Goal: Task Accomplishment & Management: Complete application form

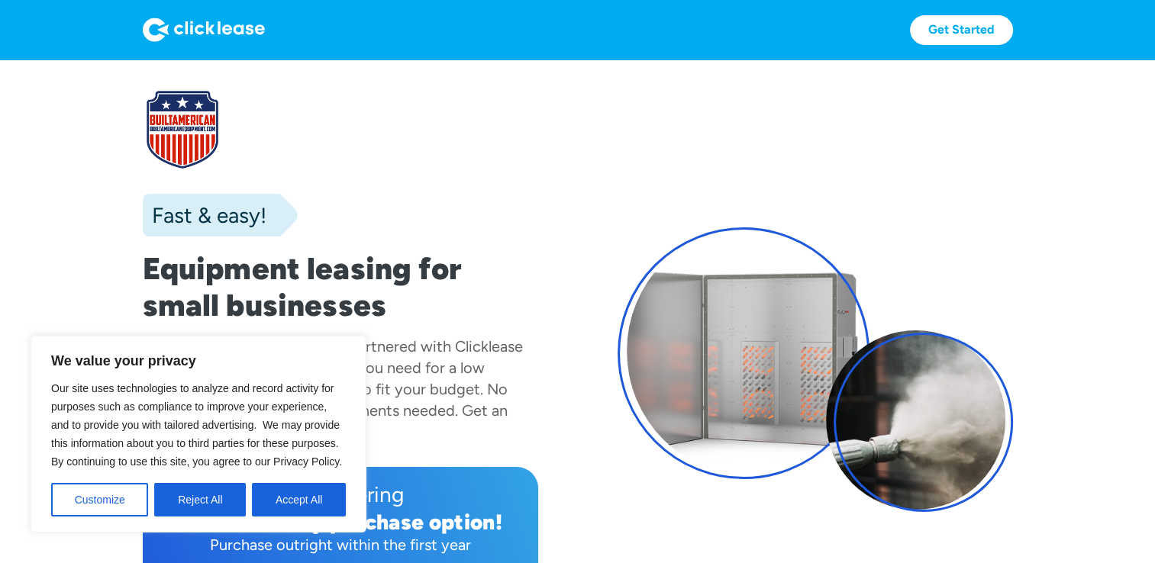
click at [294, 496] on button "Accept All" at bounding box center [299, 500] width 94 height 34
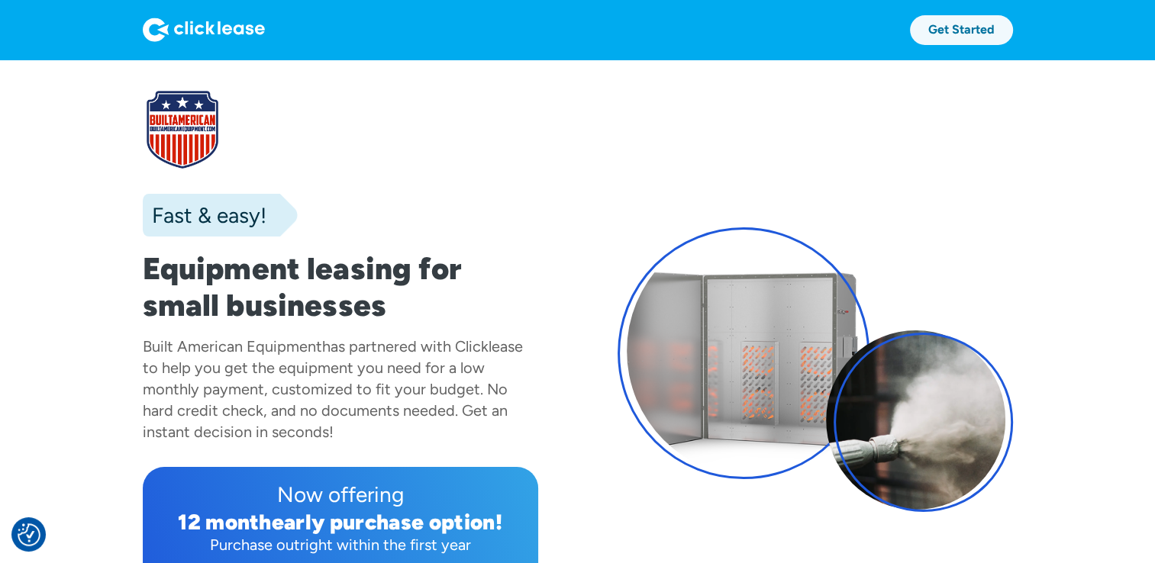
click at [957, 26] on link "Get Started" at bounding box center [961, 30] width 103 height 30
